Goal: Task Accomplishment & Management: Complete application form

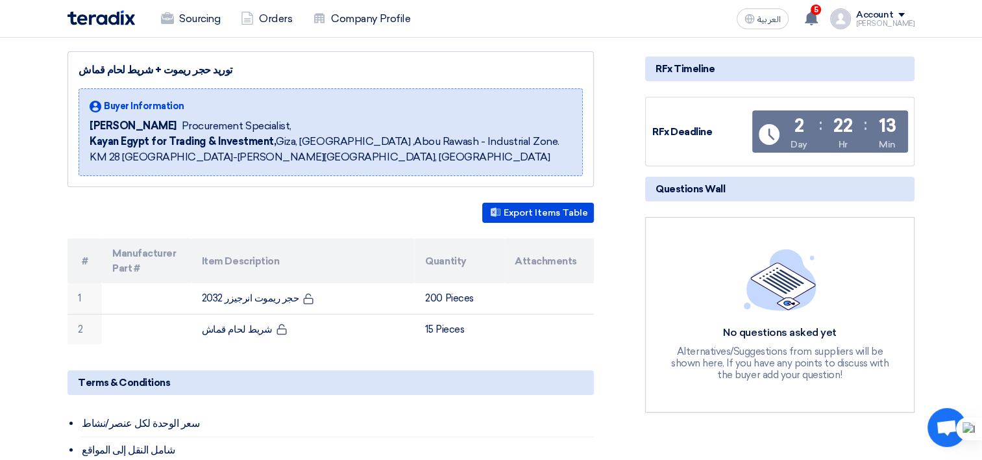
scroll to position [130, 0]
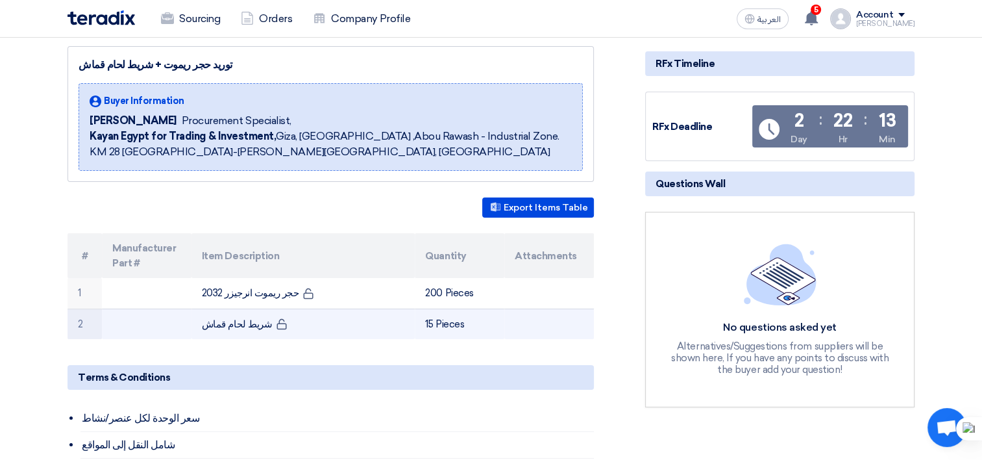
click at [222, 317] on td "شريط لحام قماش" at bounding box center [303, 323] width 224 height 31
click at [212, 325] on td "شريط لحام قماش" at bounding box center [303, 323] width 224 height 31
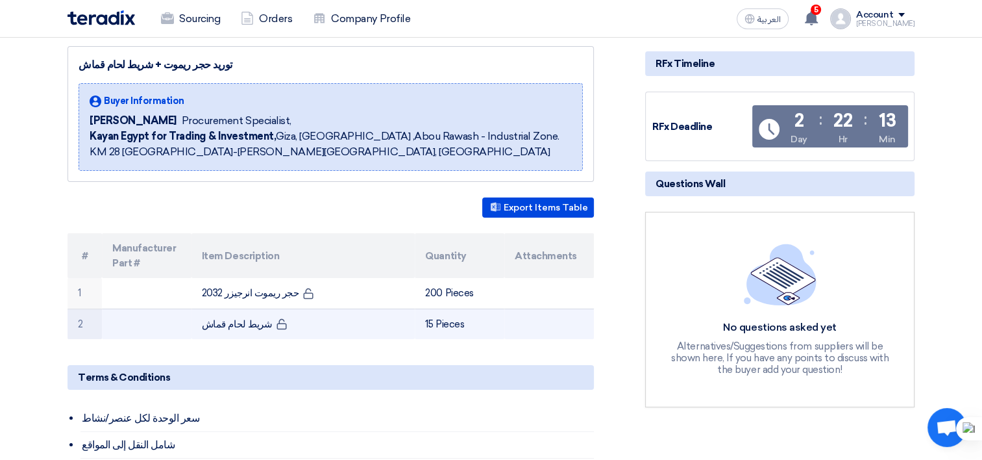
copy tr "شريط لحام قماش"
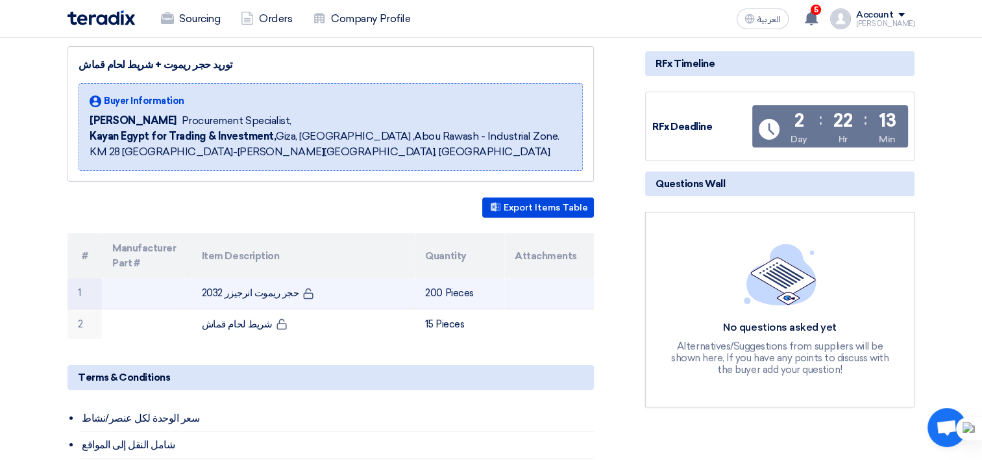
scroll to position [65, 0]
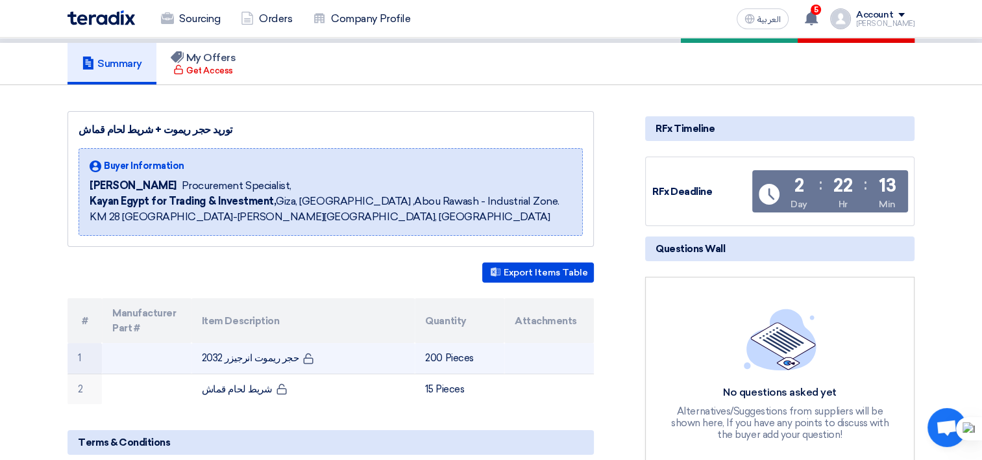
drag, startPoint x: 292, startPoint y: 358, endPoint x: 190, endPoint y: 343, distance: 103.6
click at [190, 343] on tr "1 حجر ريموت انرجيزر 2032 200 Pieces" at bounding box center [331, 358] width 526 height 31
copy tr "حجر ريموت انرجيزر 2032"
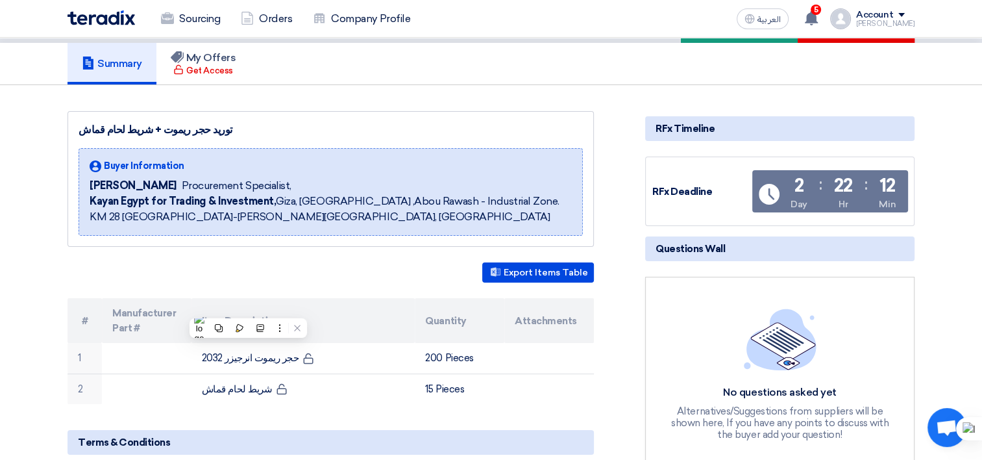
scroll to position [0, 0]
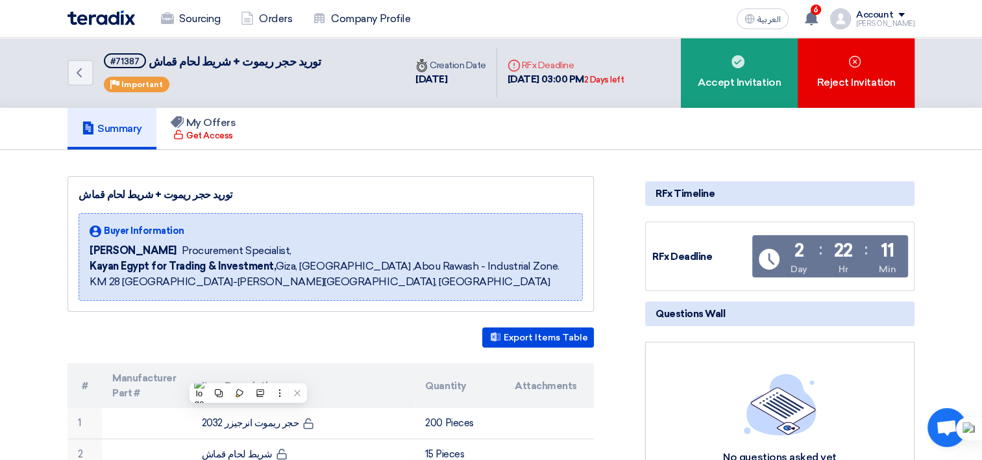
drag, startPoint x: 149, startPoint y: 191, endPoint x: 69, endPoint y: 195, distance: 79.3
click at [69, 195] on div "توريد حجر ريموت + شريط لحام قماش Buyer Information Fady Mahmoud Procurement Spe…" at bounding box center [331, 244] width 526 height 136
copy div "توريد حجر ريموت + شريط لحام قماش"
drag, startPoint x: 733, startPoint y: 57, endPoint x: 735, endPoint y: 130, distance: 72.7
click at [733, 57] on use at bounding box center [738, 61] width 13 height 13
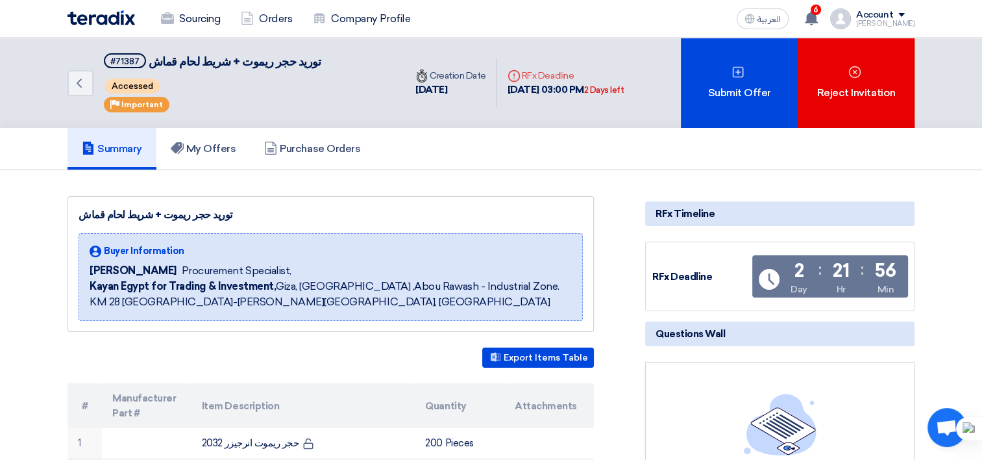
drag, startPoint x: 186, startPoint y: 215, endPoint x: 82, endPoint y: 206, distance: 104.9
click at [82, 207] on div "توريد حجر ريموت + شريط لحام قماش" at bounding box center [331, 215] width 504 height 16
copy div "حجر ريموت + شريط لحام قماش"
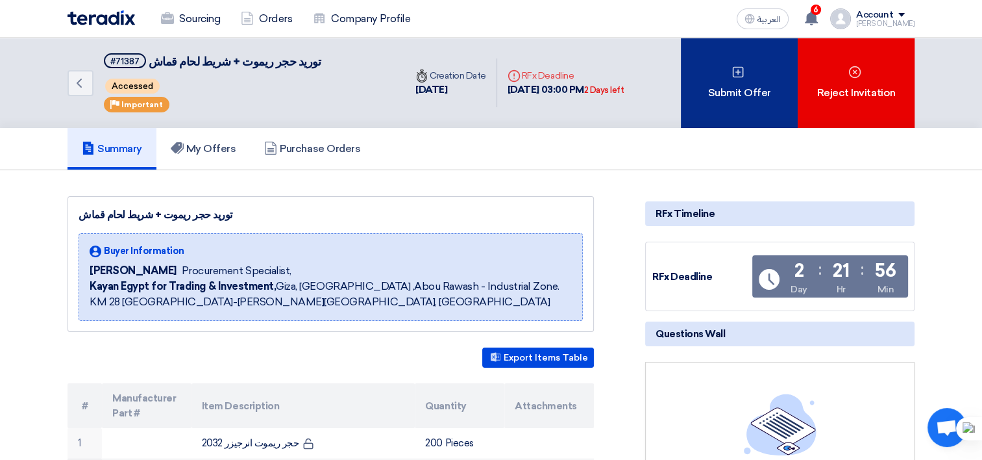
click at [722, 99] on div "Submit Offer" at bounding box center [739, 83] width 117 height 90
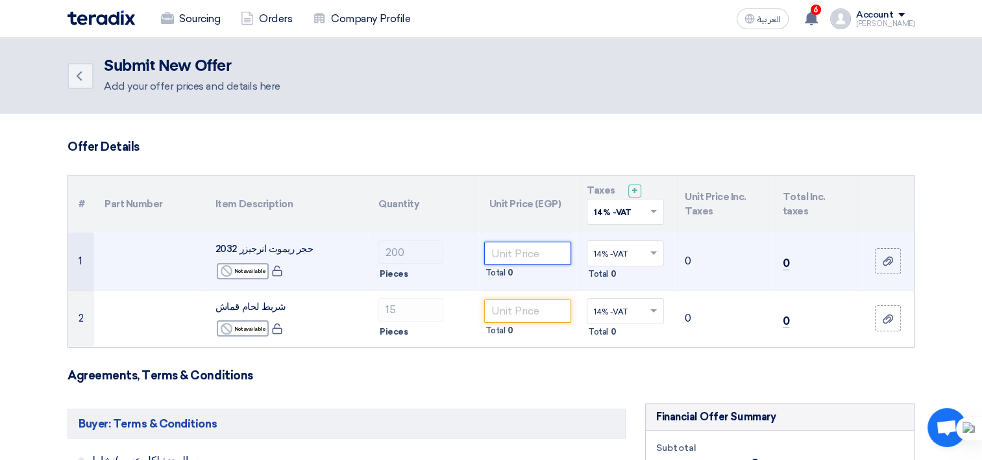
click at [526, 253] on input "number" at bounding box center [528, 252] width 88 height 23
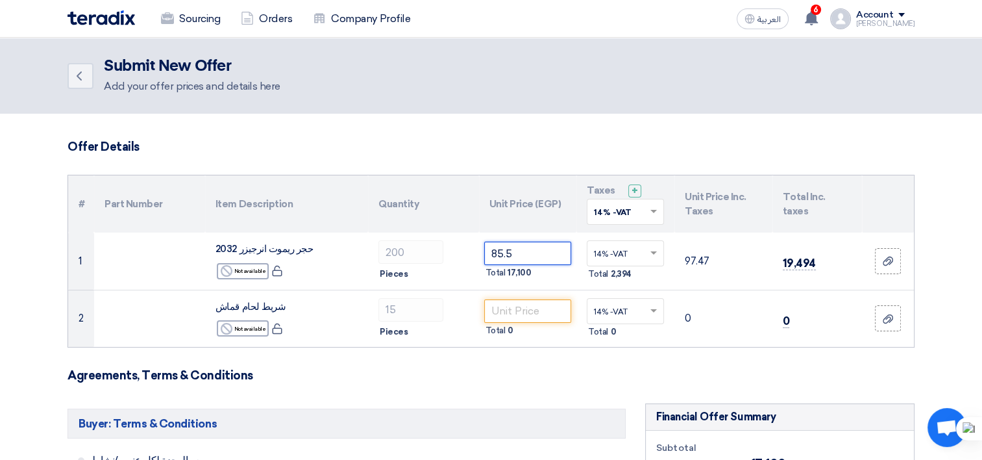
type input "85.5"
click at [704, 228] on th "Unit Price Inc. Taxes" at bounding box center [723, 203] width 98 height 57
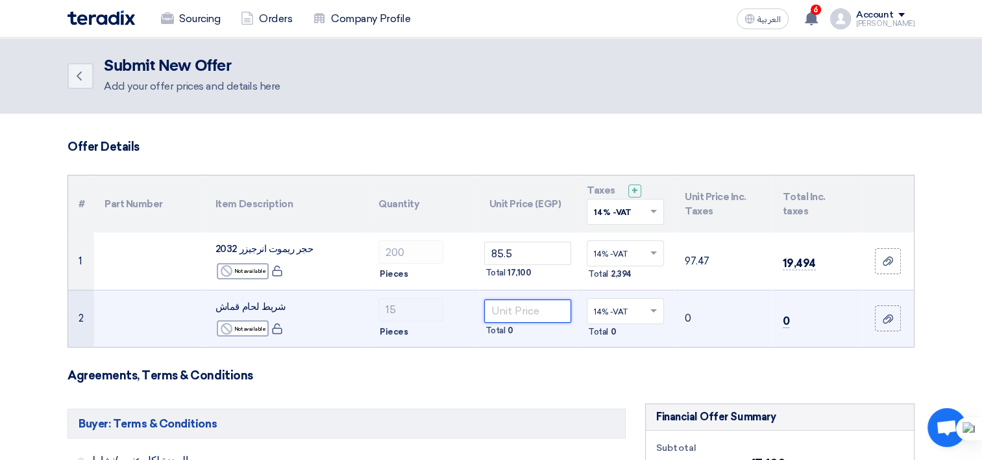
click at [525, 304] on input "number" at bounding box center [528, 310] width 88 height 23
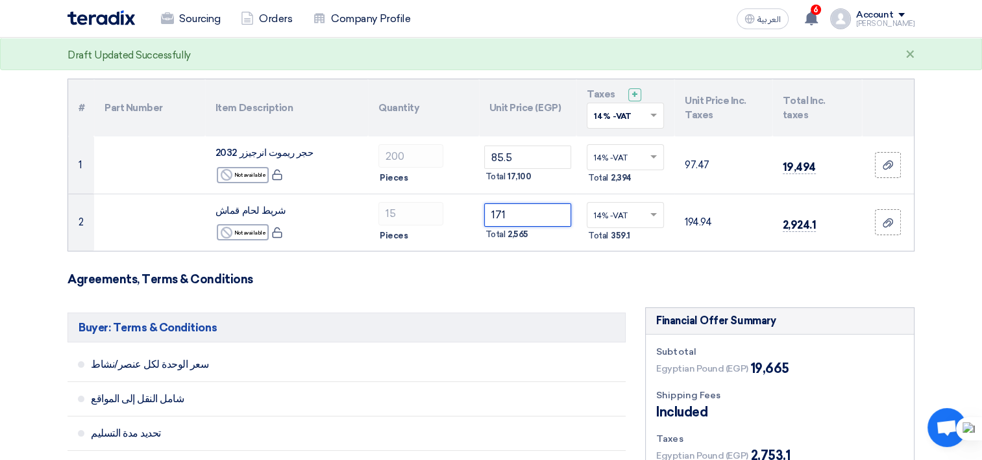
scroll to position [130, 0]
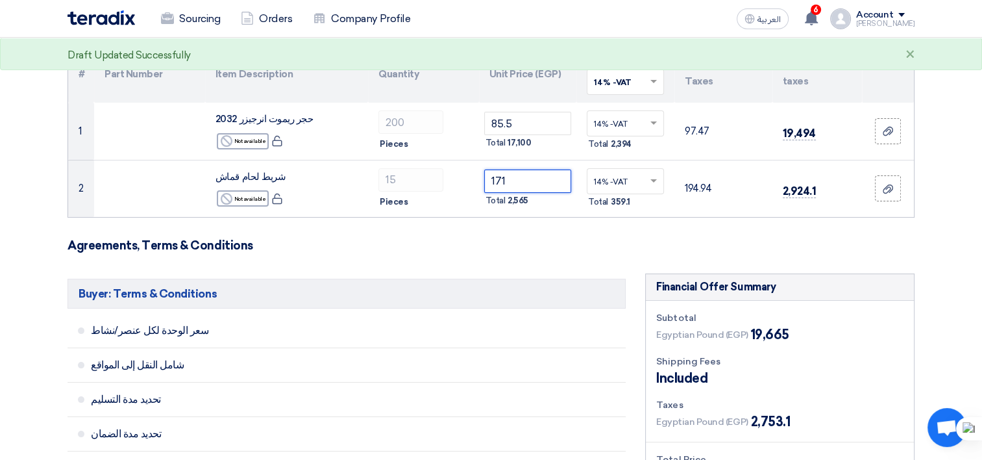
type input "171"
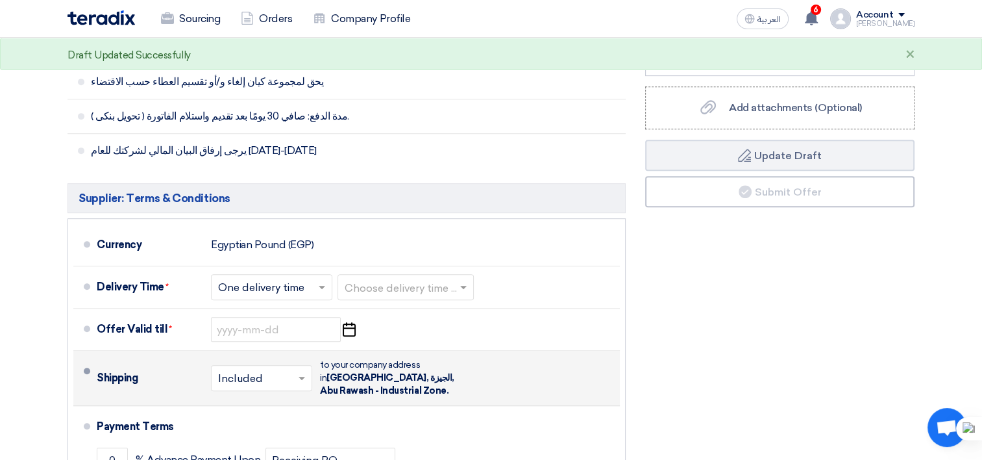
scroll to position [584, 0]
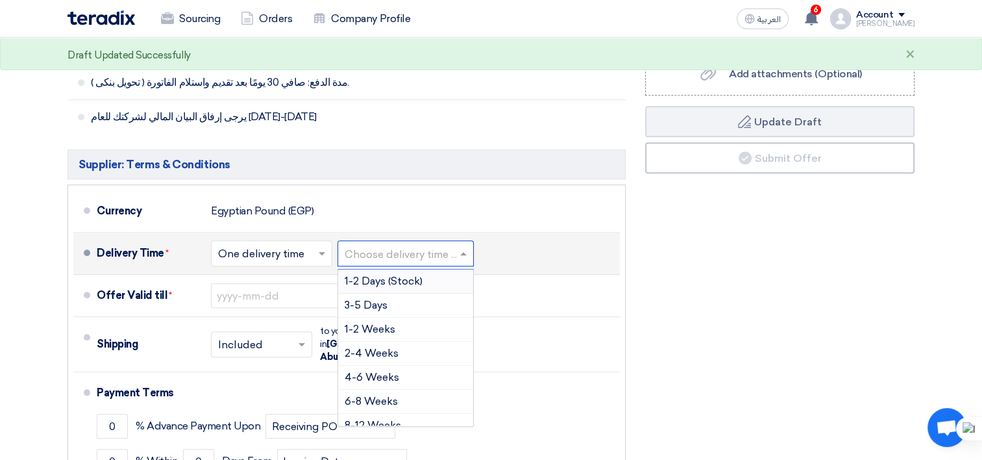
click at [432, 260] on input "text" at bounding box center [406, 254] width 123 height 19
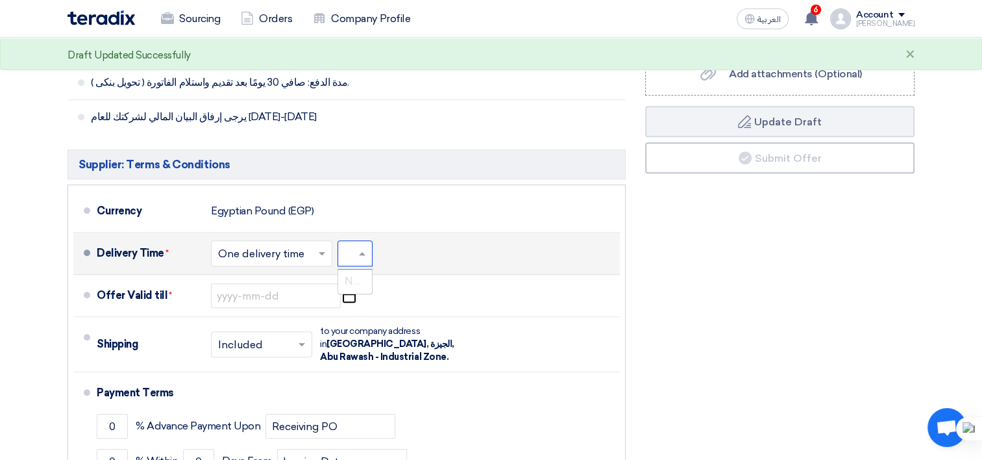
click at [364, 253] on span at bounding box center [364, 253] width 16 height 13
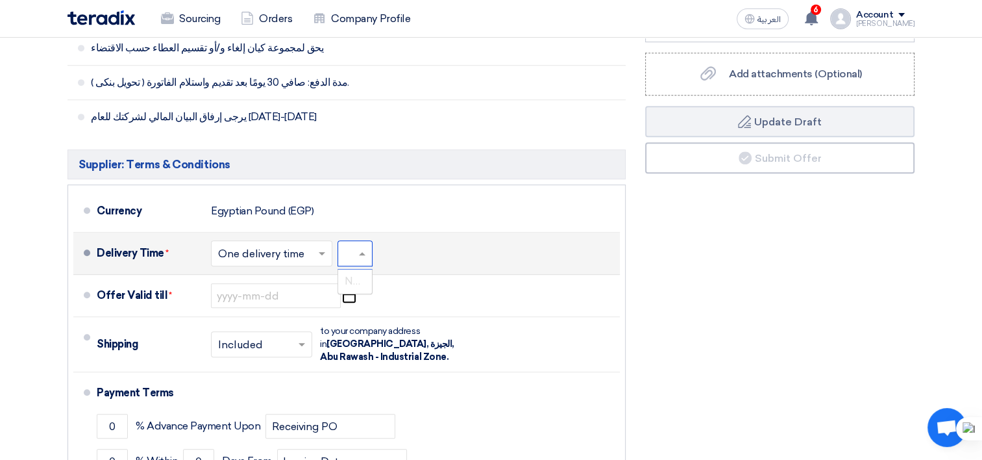
type input "---++"
click at [423, 249] on div "Delivery Time * Choose delivery time ... × One delivery time × Choose delivery …" at bounding box center [356, 253] width 518 height 31
type input "88"
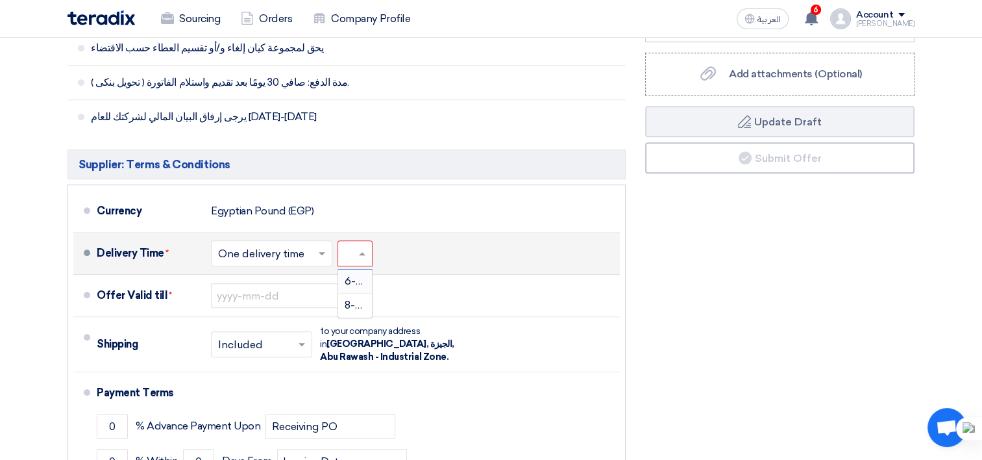
scroll to position [0, 10]
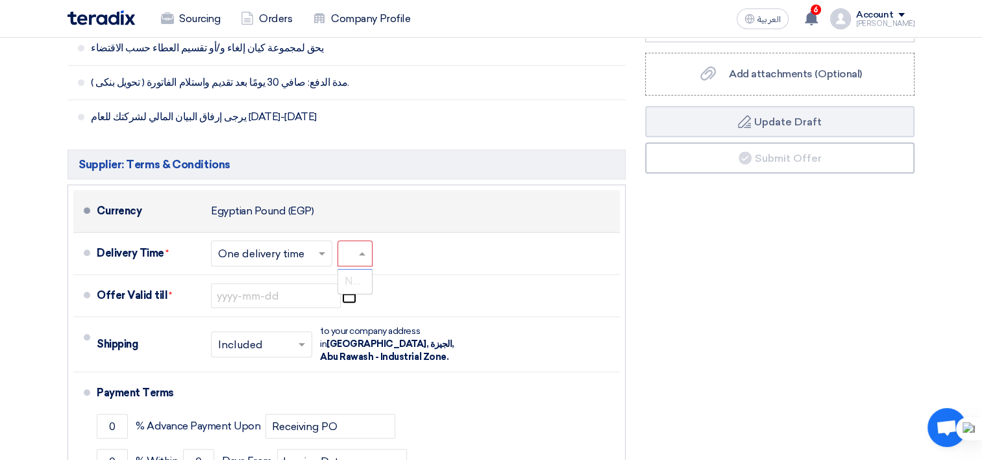
click at [421, 210] on div "Currency Egyptian Pound (EGP)" at bounding box center [356, 210] width 518 height 31
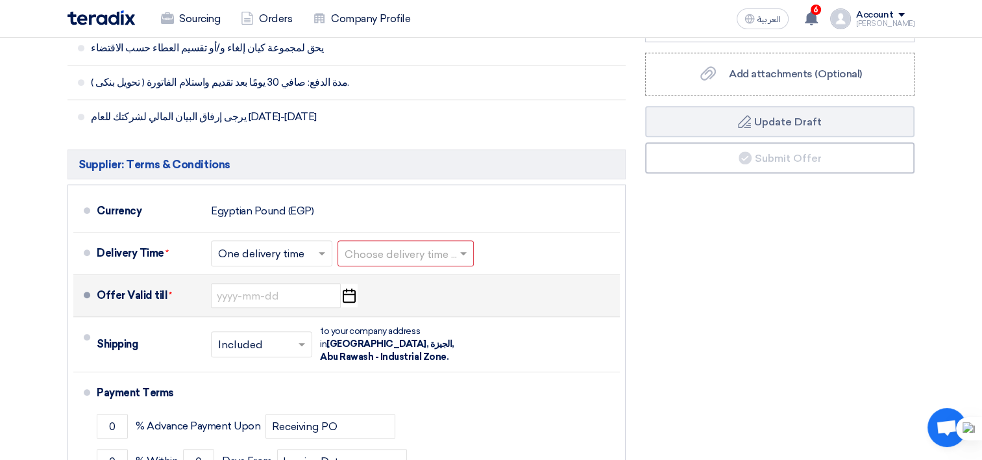
scroll to position [0, 0]
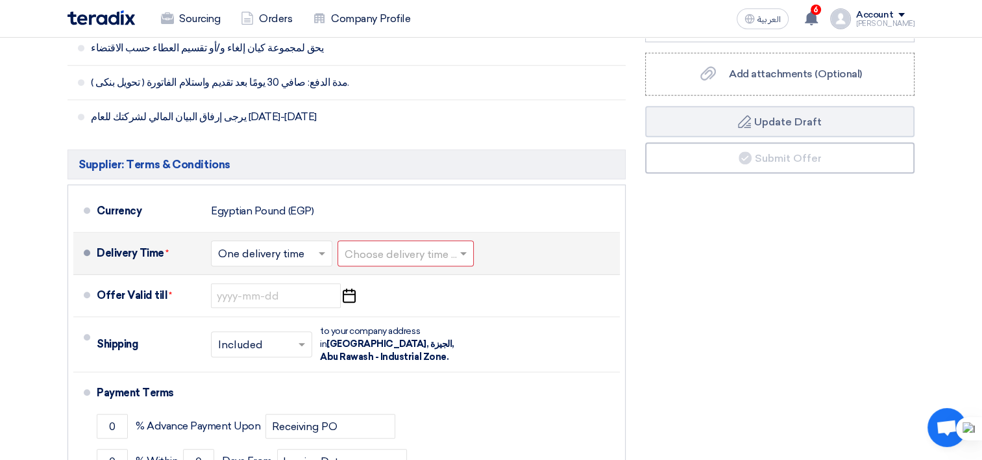
click at [431, 260] on input "text" at bounding box center [406, 254] width 123 height 19
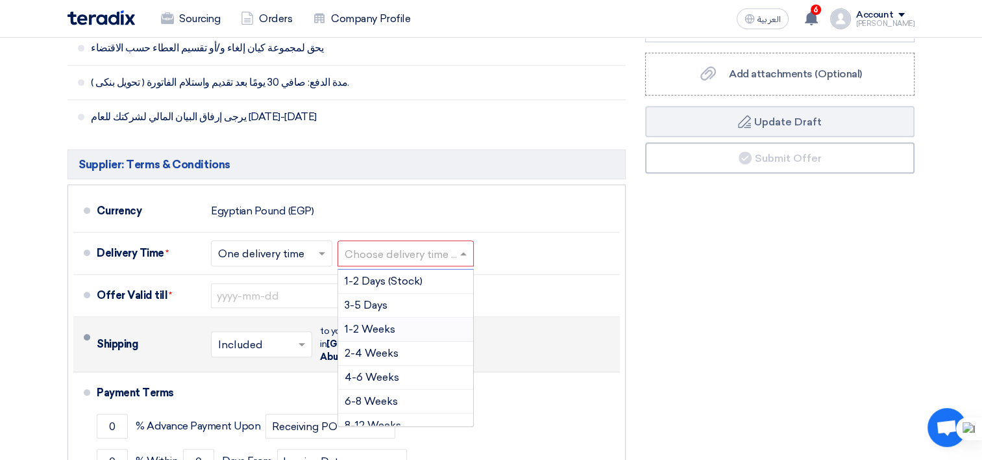
click at [406, 324] on div "1-2 Weeks" at bounding box center [405, 329] width 135 height 24
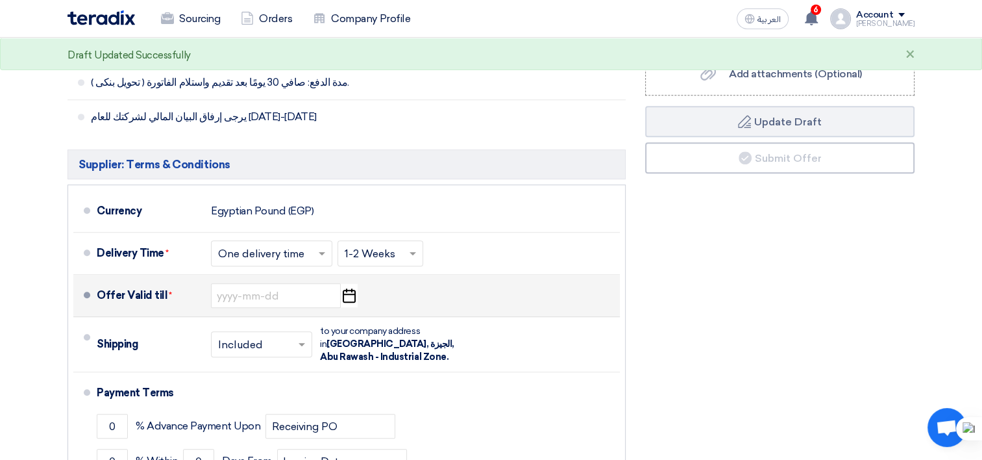
click at [345, 293] on icon "Pick a date" at bounding box center [349, 295] width 18 height 23
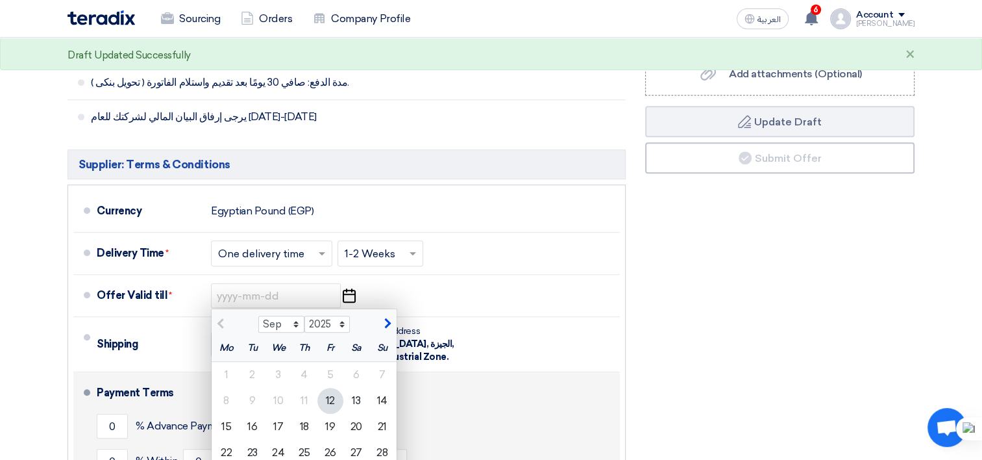
click at [306, 432] on div "18" at bounding box center [304, 427] width 26 height 26
type input "9/18/2025"
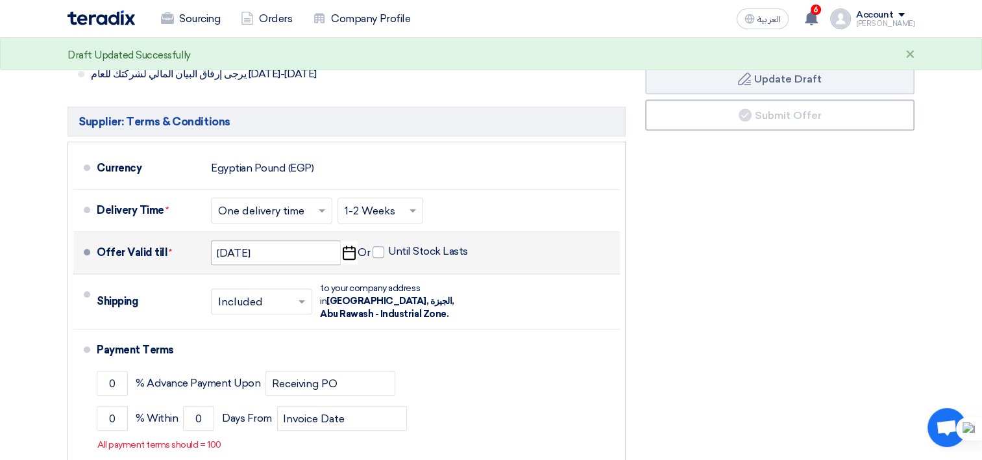
scroll to position [649, 0]
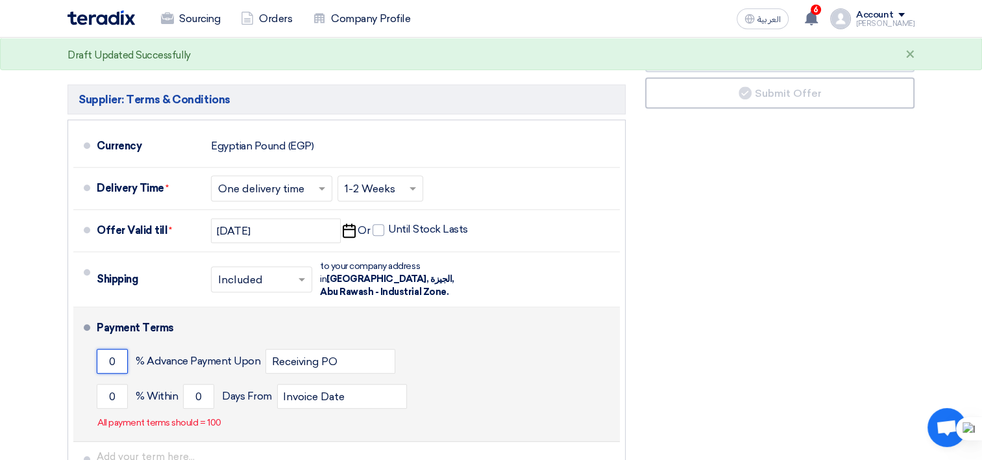
click at [106, 360] on input "0" at bounding box center [112, 361] width 31 height 25
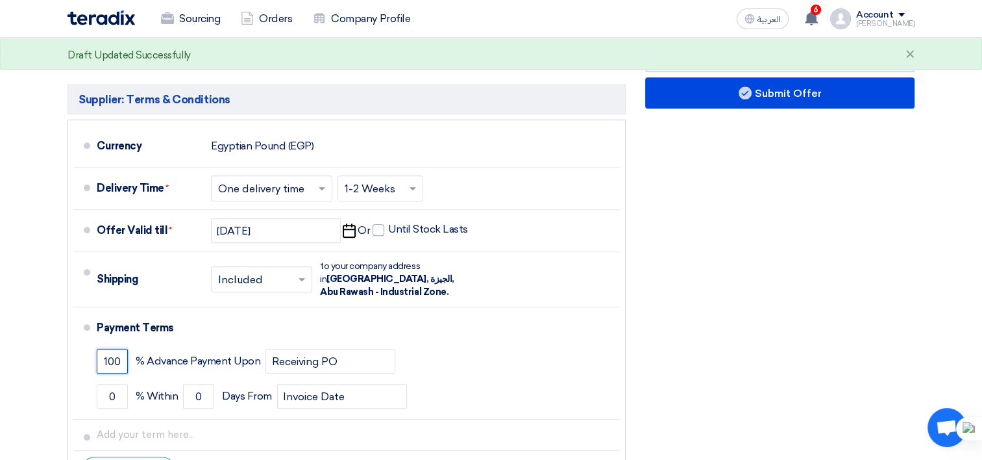
type input "100"
click at [940, 210] on section "Offer Details # Part Number Item Description Quantity Unit Price (EGP) Taxes + …" at bounding box center [491, -1] width 982 height 1071
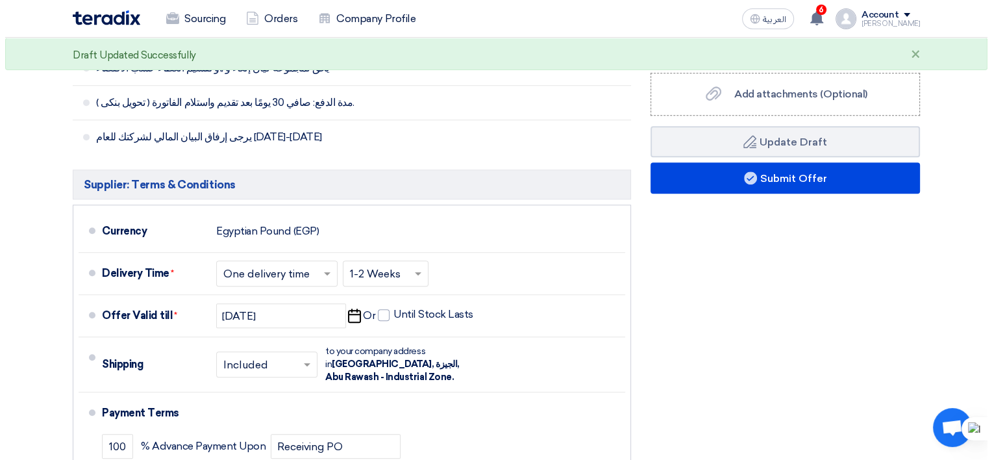
scroll to position [454, 0]
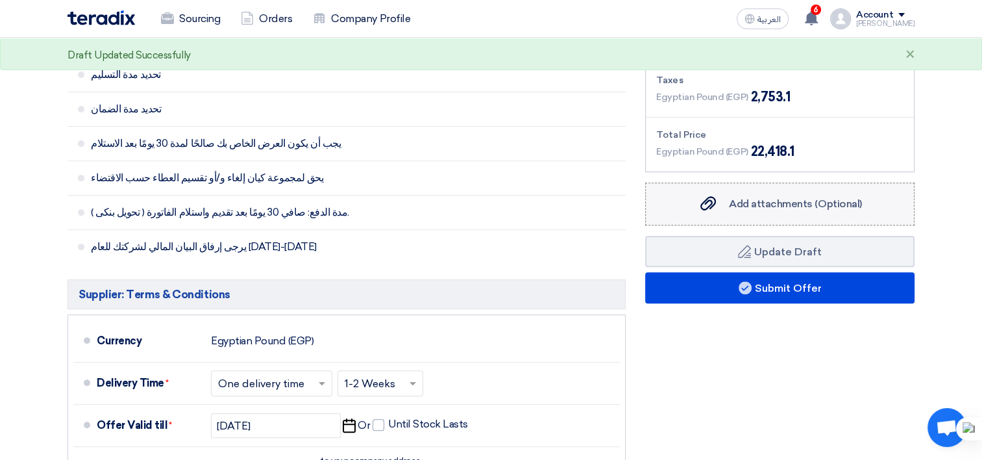
click at [789, 205] on span "Add attachments (Optional)" at bounding box center [795, 203] width 133 height 12
click at [0, 0] on input "Add attachments (Optional) Add attachments (Optional)" at bounding box center [0, 0] width 0 height 0
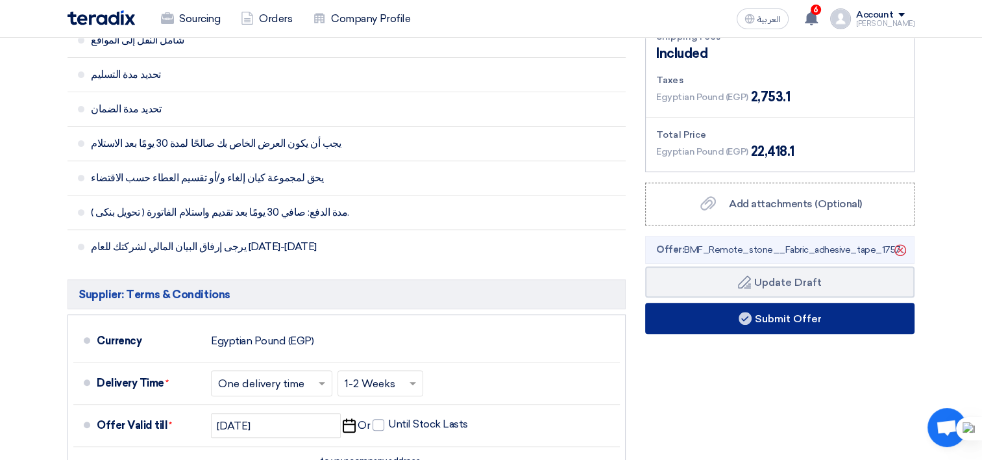
click at [813, 320] on button "Submit Offer" at bounding box center [779, 318] width 269 height 31
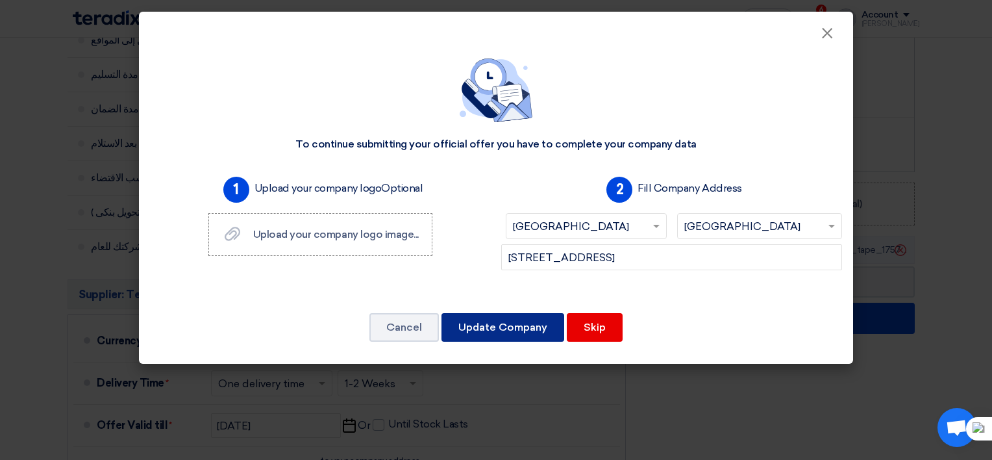
click at [482, 330] on button "Update Company" at bounding box center [502, 327] width 123 height 29
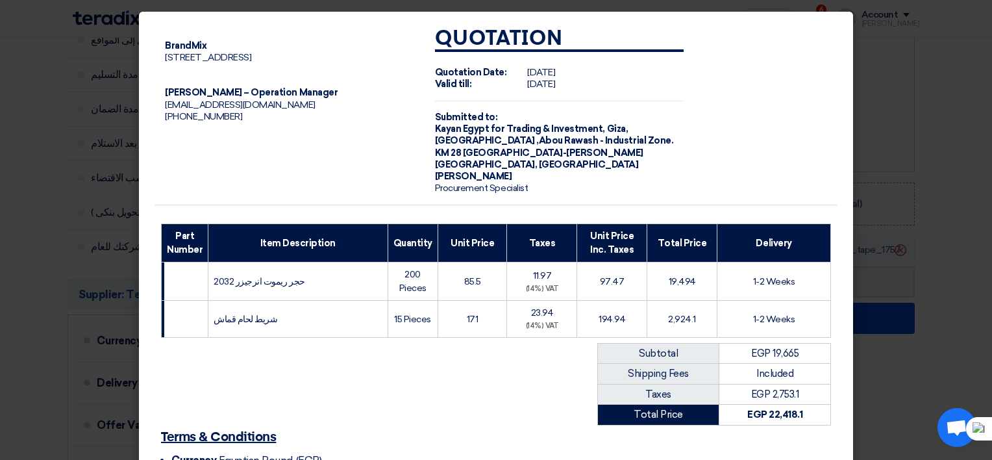
scroll to position [199, 0]
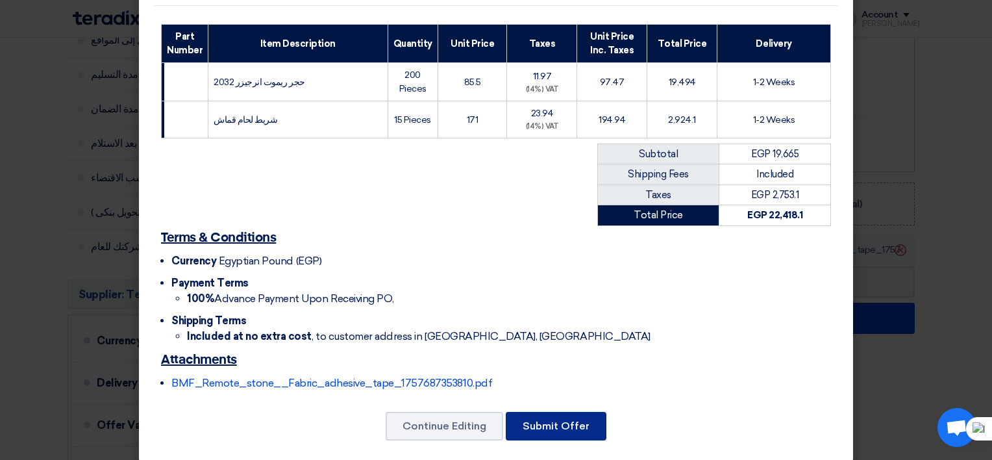
click at [547, 423] on button "Submit Offer" at bounding box center [556, 426] width 101 height 29
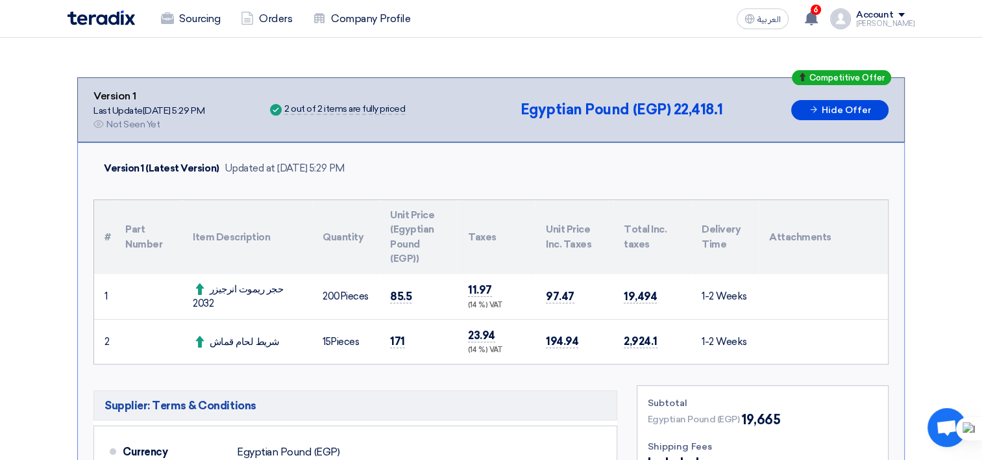
scroll to position [130, 0]
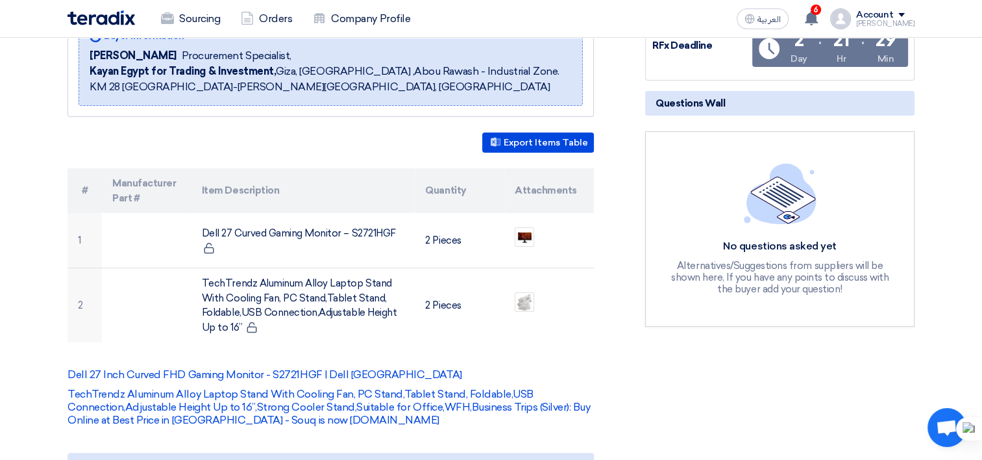
scroll to position [260, 0]
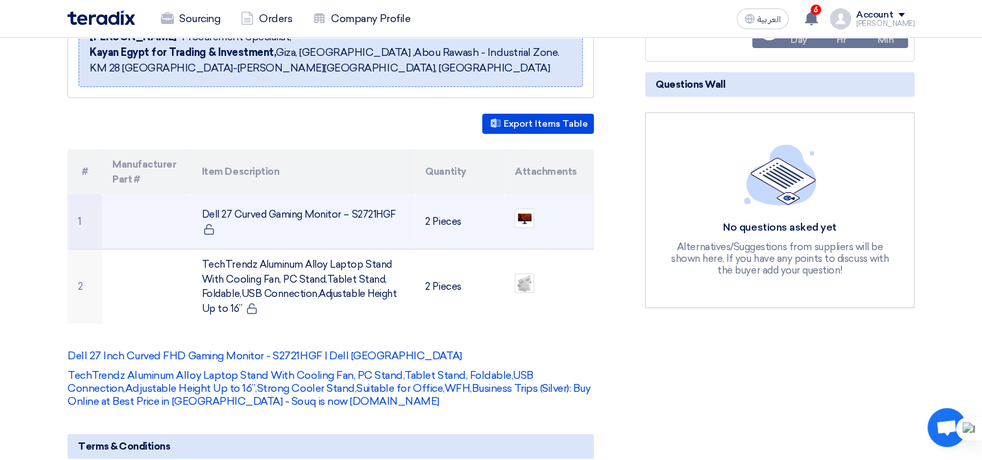
drag, startPoint x: 201, startPoint y: 210, endPoint x: 389, endPoint y: 204, distance: 188.3
click at [389, 204] on td "Dell 27 Curved Gaming Monitor – S2721HGF" at bounding box center [303, 221] width 224 height 55
copy td "Dell 27 Curved Gaming Monitor – S2721HG"
click at [403, 203] on td "Dell 27 Curved Gaming Monitor – S2721HGF" at bounding box center [303, 221] width 224 height 55
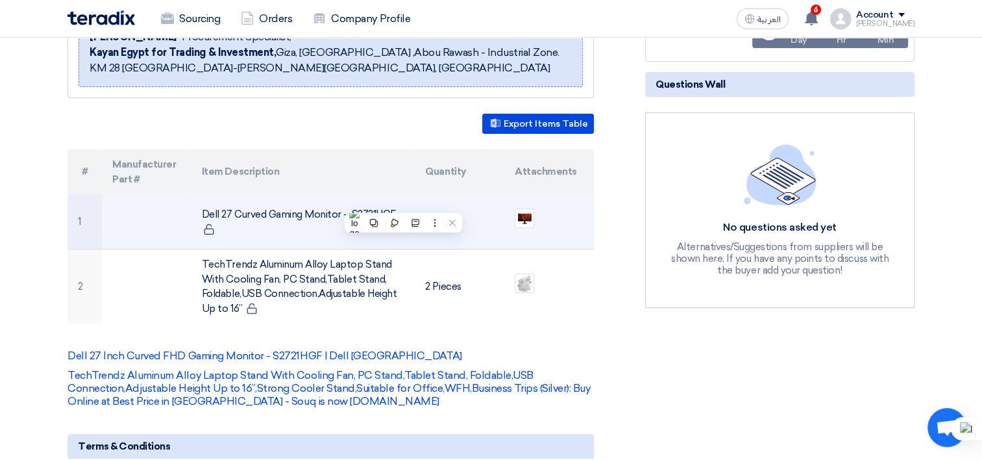
drag, startPoint x: 403, startPoint y: 203, endPoint x: 397, endPoint y: 206, distance: 6.7
click at [398, 205] on td "Dell 27 Curved Gaming Monitor – S2721HGF" at bounding box center [303, 221] width 224 height 55
click at [395, 208] on td "Dell 27 Curved Gaming Monitor – S2721HGF" at bounding box center [303, 221] width 224 height 55
click at [200, 212] on td "Dell 27 Curved Gaming Monitor – S2721HGF" at bounding box center [303, 221] width 224 height 55
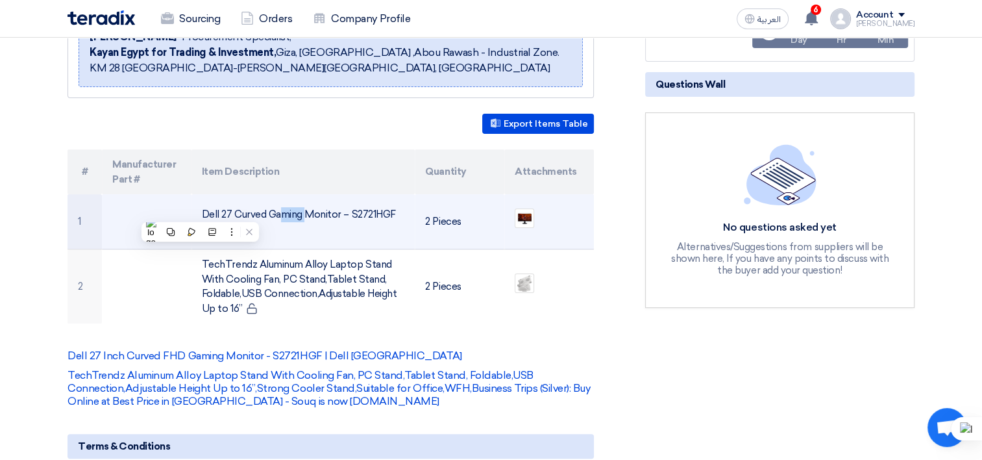
click at [200, 212] on td "Dell 27 Curved Gaming Monitor – S2721HGF" at bounding box center [303, 221] width 224 height 55
click at [201, 212] on td "Dell 27 Curved Gaming Monitor – S2721HGF" at bounding box center [303, 221] width 224 height 55
drag, startPoint x: 203, startPoint y: 213, endPoint x: 393, endPoint y: 213, distance: 190.8
click at [393, 213] on td "Dell 27 Curved Gaming Monitor – S2721HGF" at bounding box center [303, 221] width 224 height 55
copy td "Dell 27 Curved Gaming Monitor – S2721HGF"
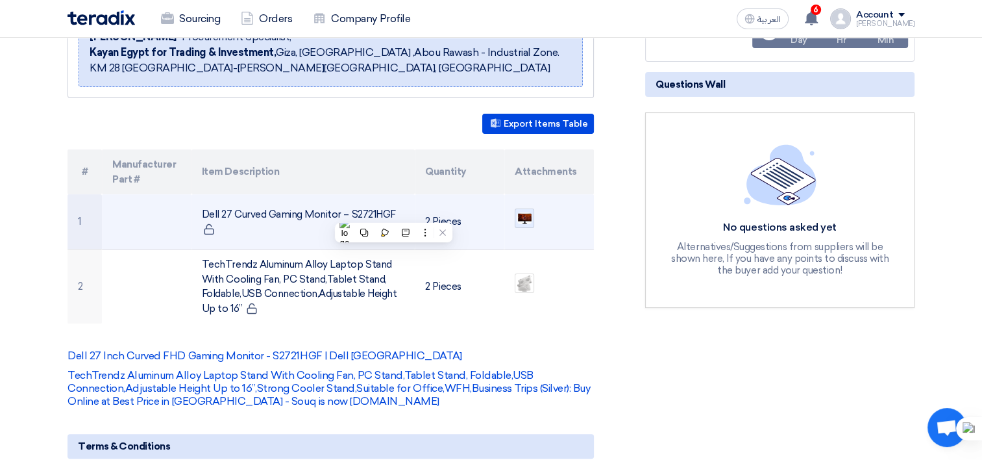
click at [522, 225] on div at bounding box center [524, 217] width 19 height 19
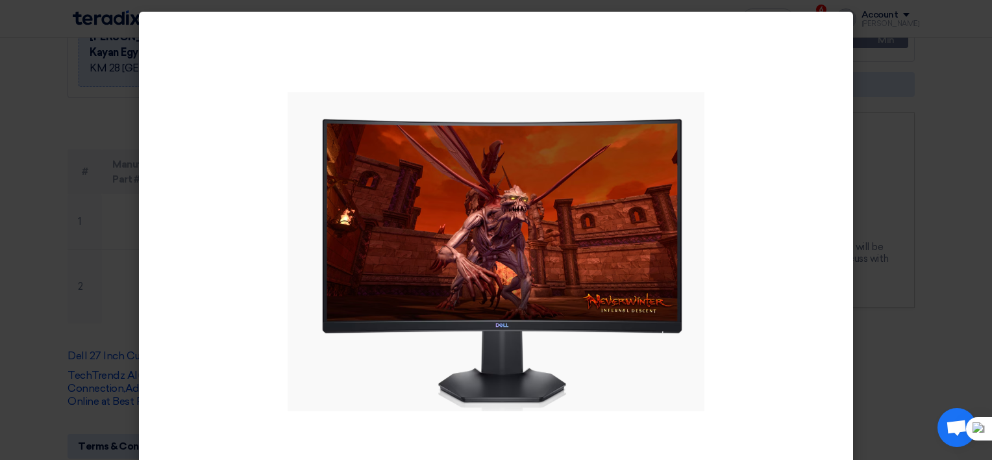
click at [867, 135] on modal-container at bounding box center [496, 230] width 992 height 460
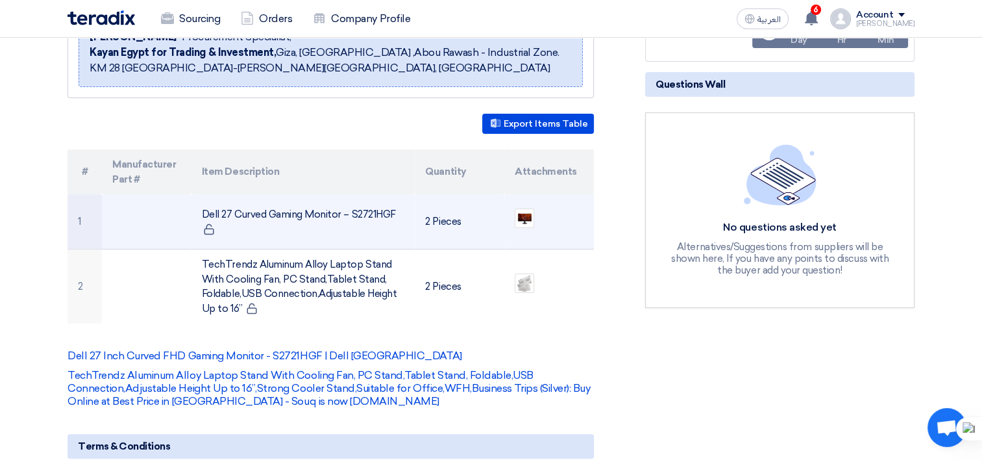
drag, startPoint x: 391, startPoint y: 210, endPoint x: 202, endPoint y: 204, distance: 189.0
click at [202, 204] on td "Dell 27 Curved Gaming Monitor – S2721HGF" at bounding box center [303, 221] width 224 height 55
copy td "Dell 27 Curved Gaming Monitor – S2721HGF"
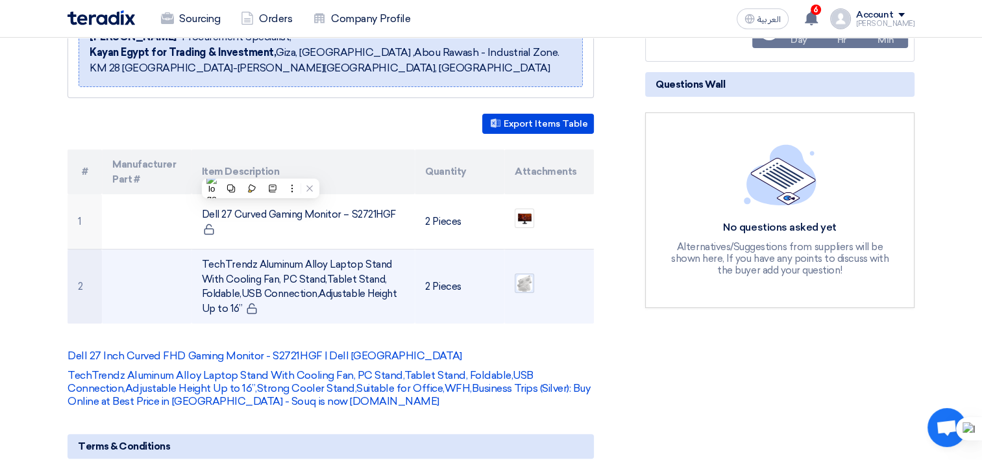
click at [523, 288] on img at bounding box center [524, 283] width 18 height 20
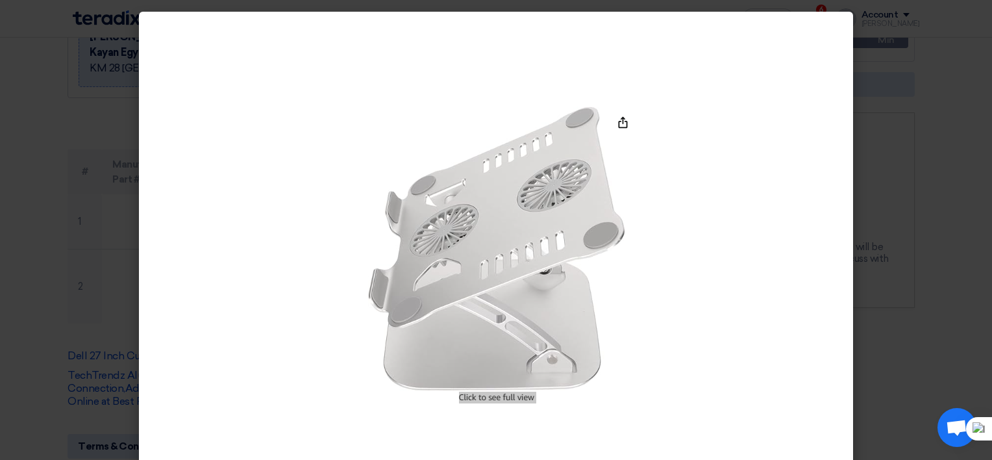
drag, startPoint x: 923, startPoint y: 145, endPoint x: 905, endPoint y: 182, distance: 40.6
click at [923, 145] on modal-container at bounding box center [496, 230] width 992 height 460
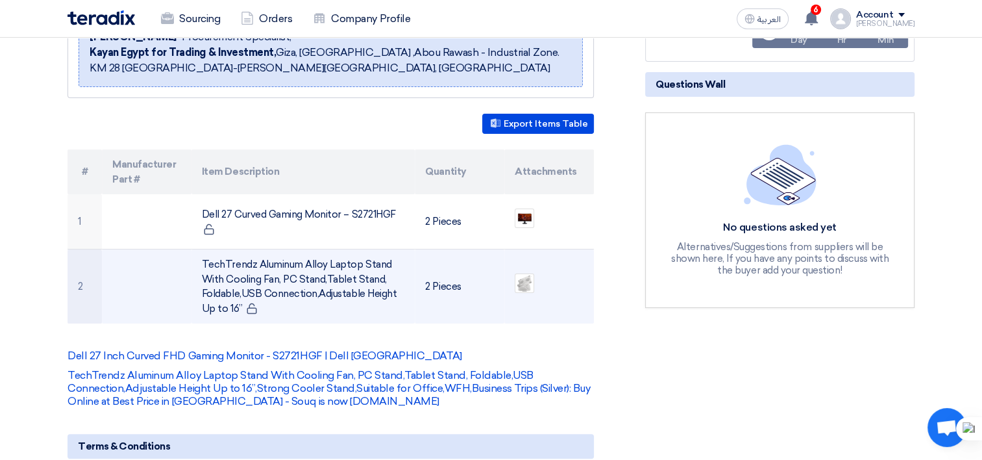
drag, startPoint x: 200, startPoint y: 255, endPoint x: 397, endPoint y: 313, distance: 205.0
click at [397, 313] on td "TechTrendz Aluminum Alloy Laptop Stand With Cooling Fan, PC Stand,Tablet Stand,…" at bounding box center [303, 286] width 224 height 75
copy td "TechTrendz Aluminum Alloy Laptop Stand With Cooling Fan, PC Stand,Tablet Stand,…"
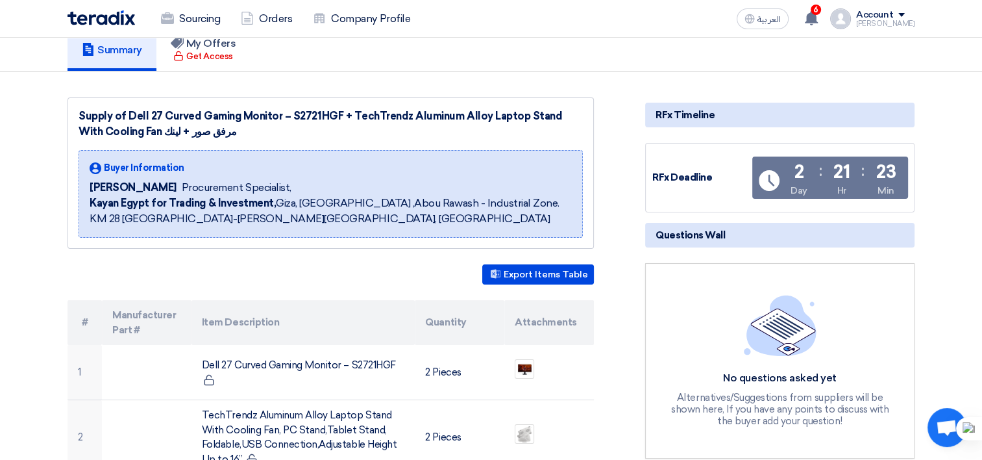
scroll to position [130, 0]
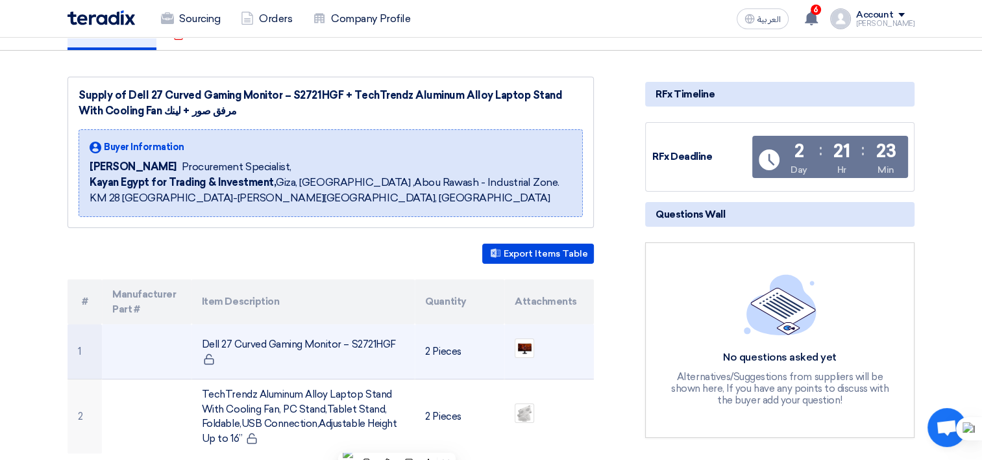
drag, startPoint x: 204, startPoint y: 338, endPoint x: 408, endPoint y: 343, distance: 203.3
click at [408, 343] on td "Dell 27 Curved Gaming Monitor – S2721HGF" at bounding box center [303, 351] width 224 height 55
copy td "Dell 27 Curved Gaming Monitor – S2721HGF"
